Goal: Task Accomplishment & Management: Manage account settings

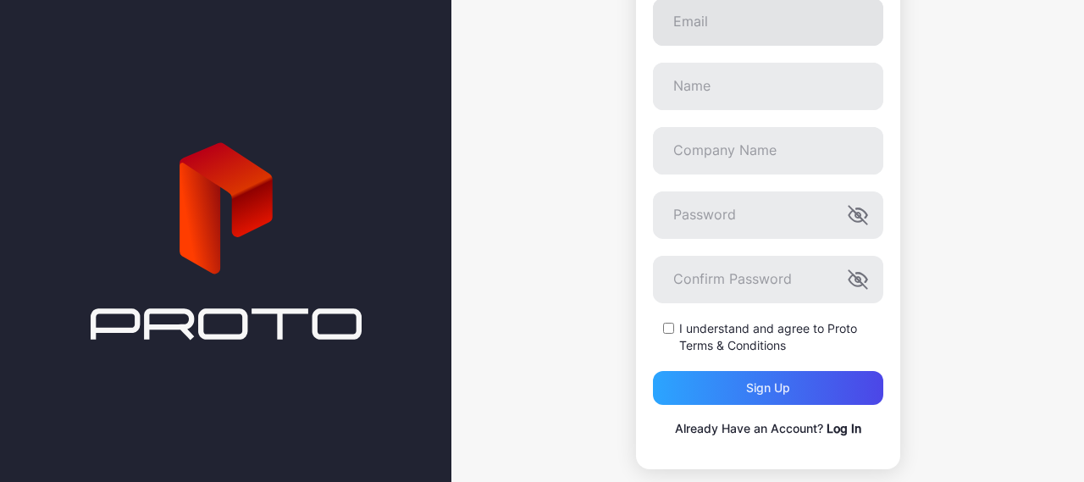
scroll to position [224, 0]
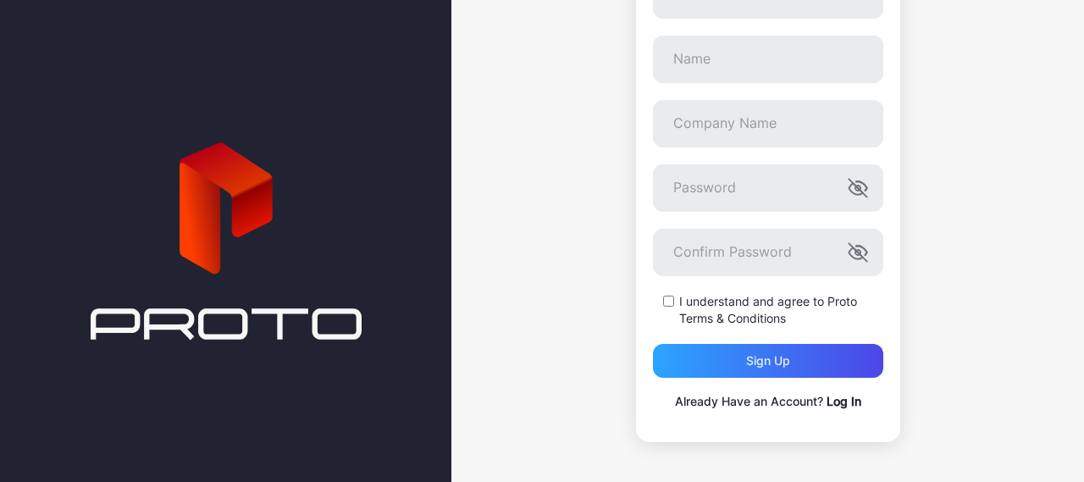
click at [826, 401] on link "Log In" at bounding box center [843, 401] width 35 height 14
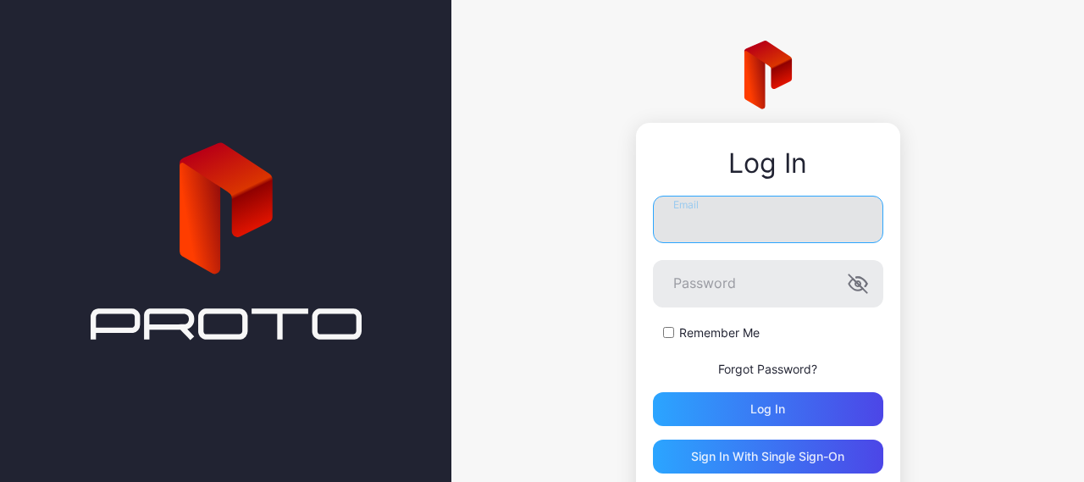
click at [721, 242] on input "Email" at bounding box center [768, 219] width 230 height 47
type input "**********"
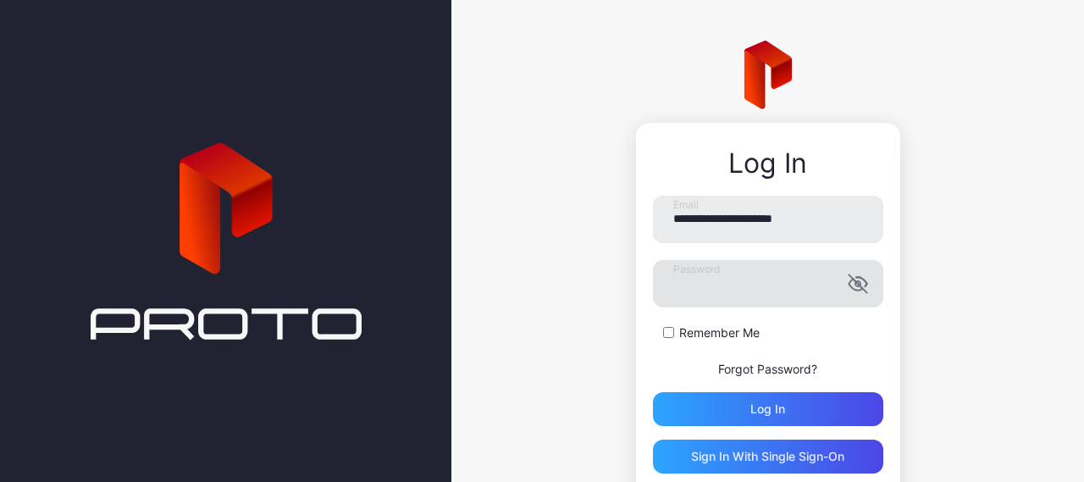
click at [848, 287] on icon "button" at bounding box center [858, 284] width 20 height 20
click at [779, 408] on div "Log in" at bounding box center [768, 409] width 230 height 34
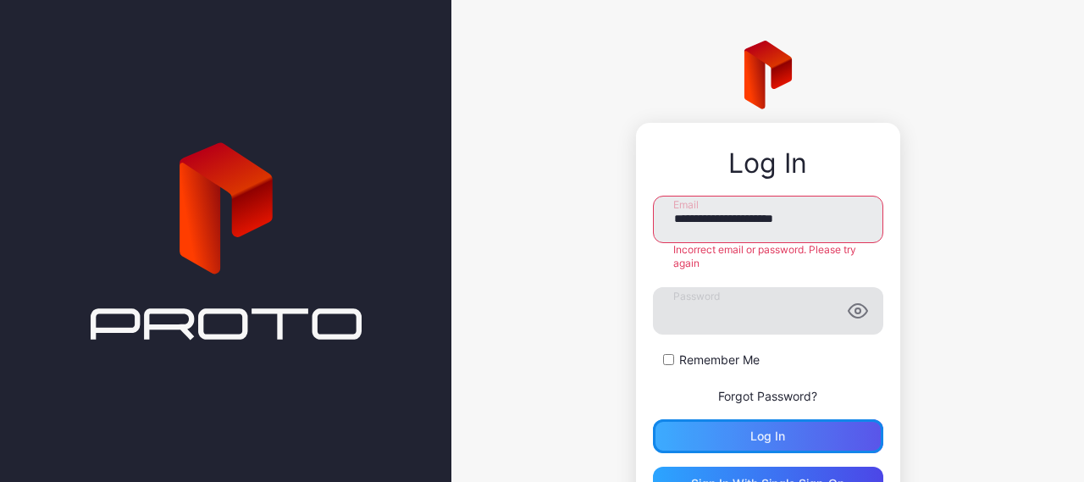
click at [755, 429] on div "Log in" at bounding box center [767, 436] width 35 height 14
click at [749, 393] on link "Forgot Password?" at bounding box center [767, 396] width 99 height 14
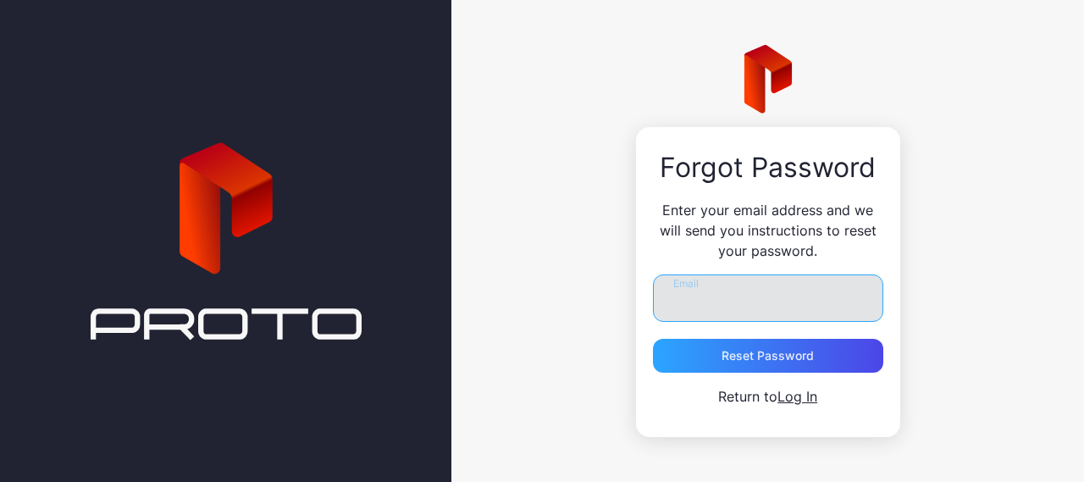
click at [743, 301] on input "Email" at bounding box center [768, 297] width 230 height 47
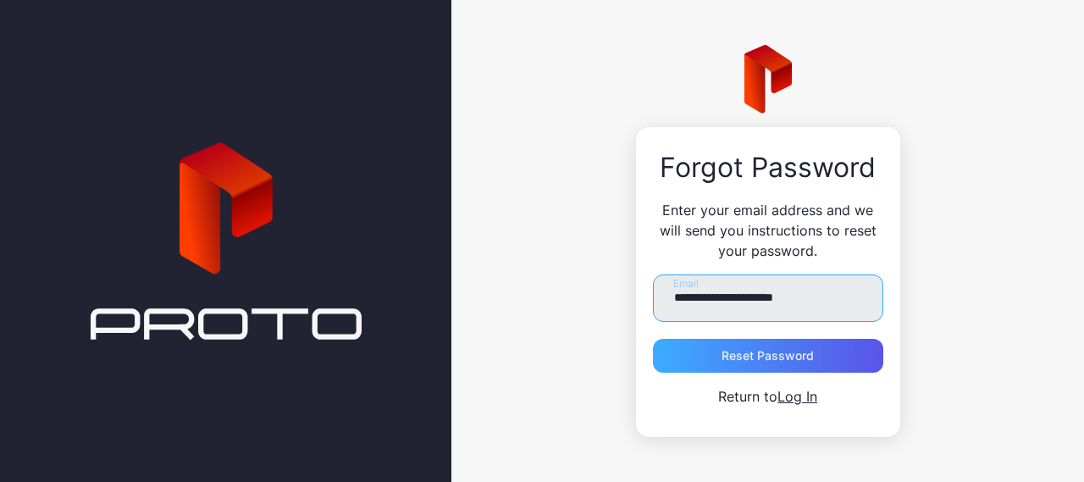
type input "**********"
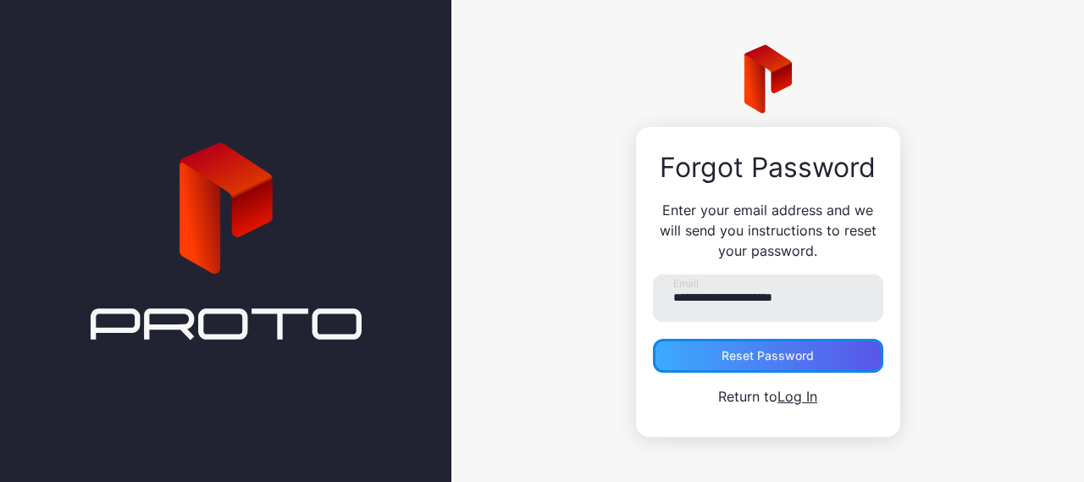
click at [746, 360] on div "Reset Password" at bounding box center [767, 356] width 92 height 14
